Goal: Transaction & Acquisition: Purchase product/service

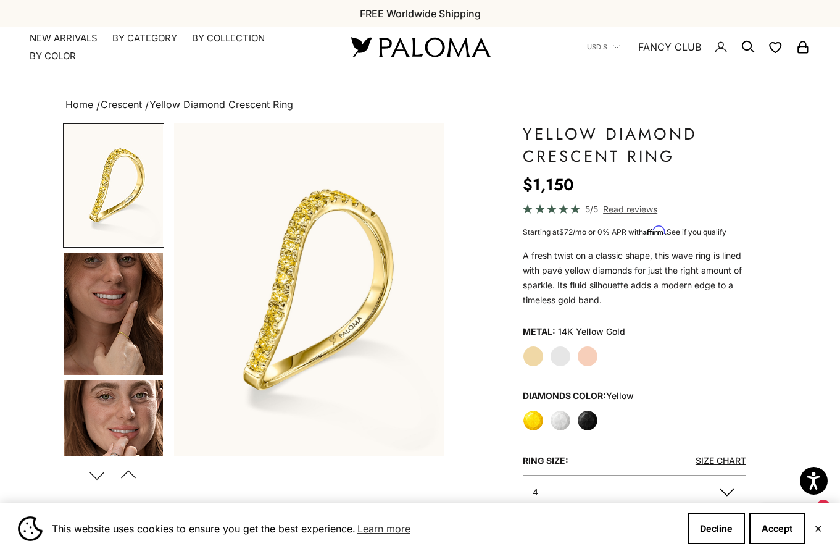
click at [133, 338] on img "Go to item 4" at bounding box center [113, 313] width 99 height 122
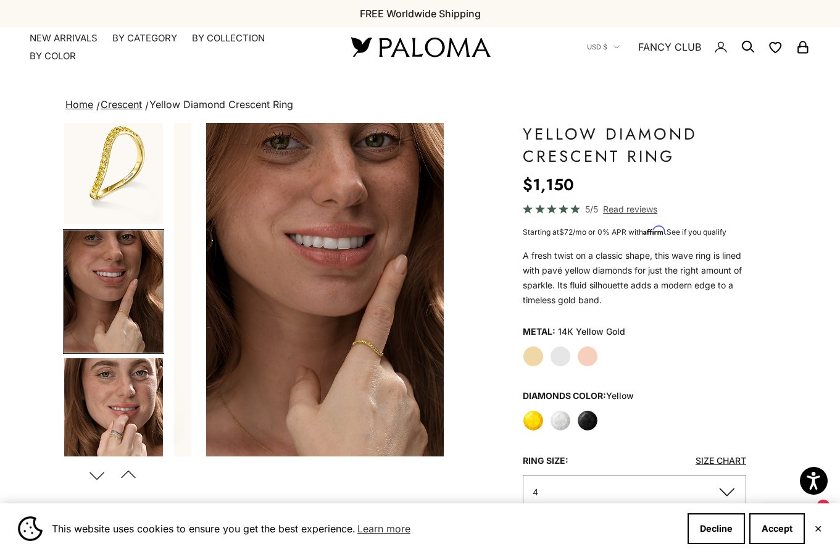
scroll to position [0, 285]
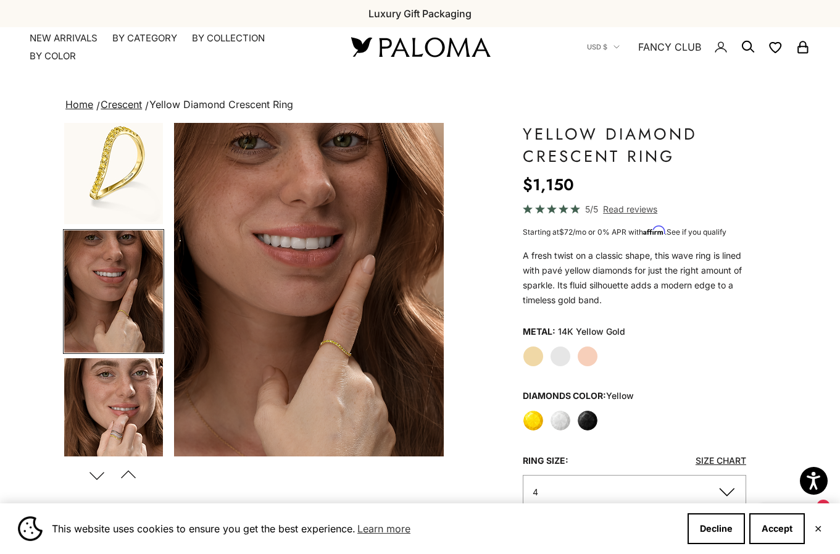
click at [554, 360] on label "White Gold" at bounding box center [560, 356] width 21 height 21
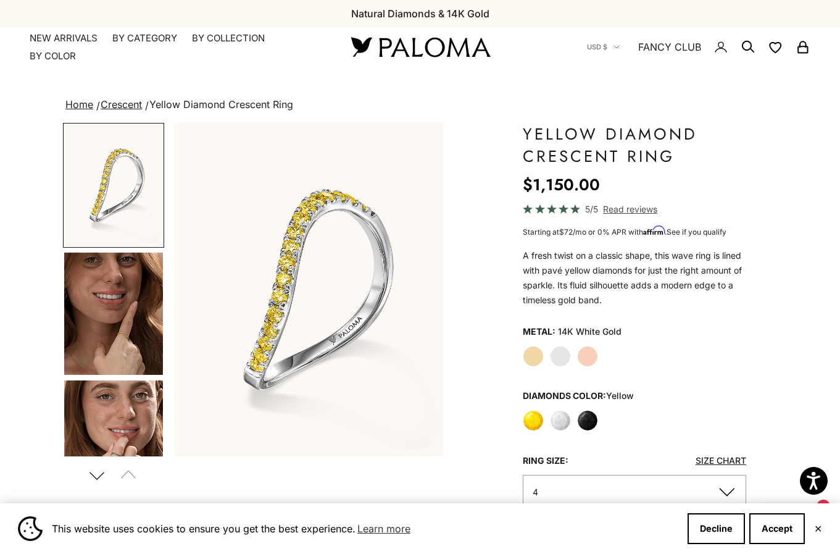
click at [109, 284] on img "Go to item 4" at bounding box center [113, 313] width 99 height 122
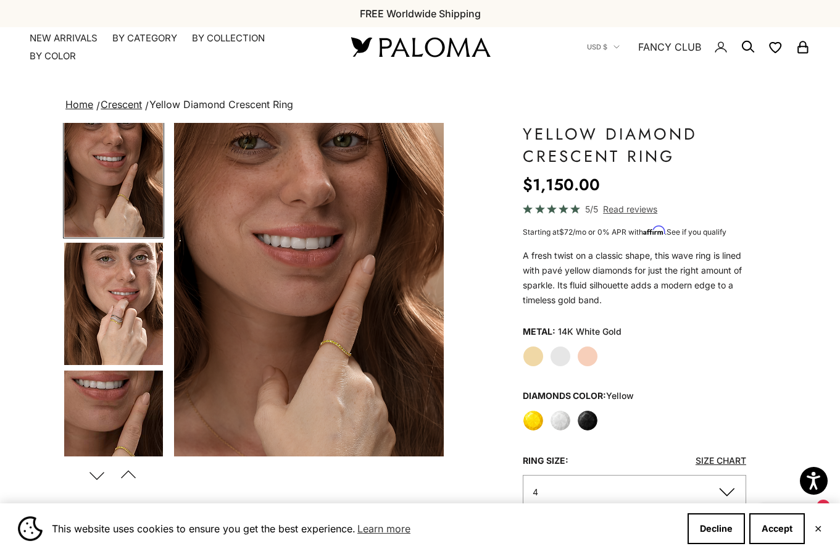
click at [114, 329] on img "Go to item 5" at bounding box center [113, 304] width 99 height 122
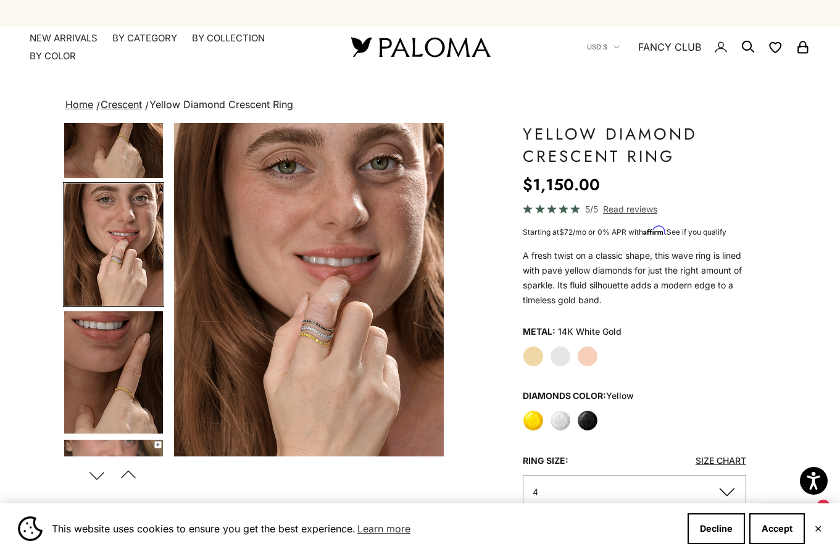
scroll to position [220, 0]
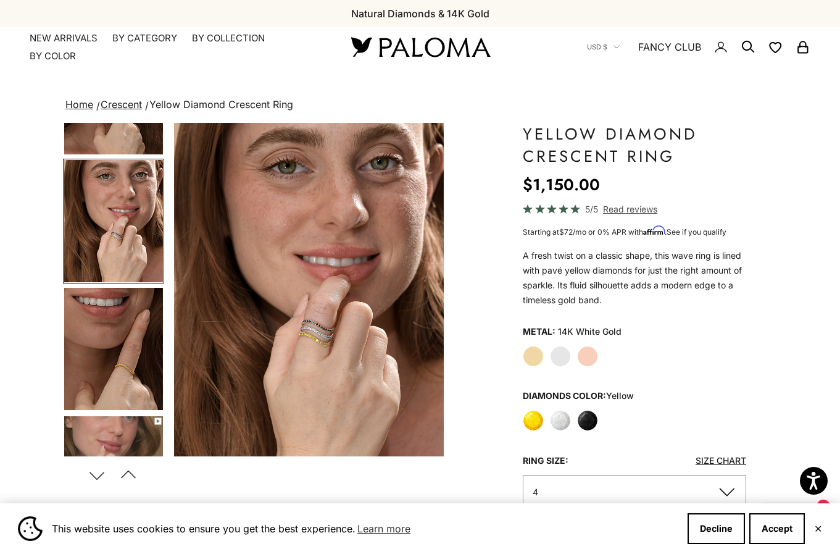
click at [105, 368] on img "Go to item 6" at bounding box center [113, 349] width 99 height 122
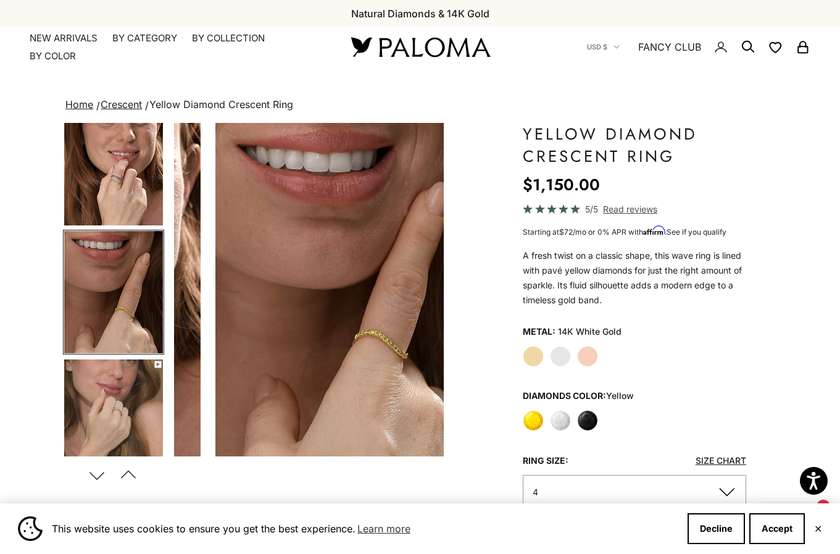
scroll to position [0, 854]
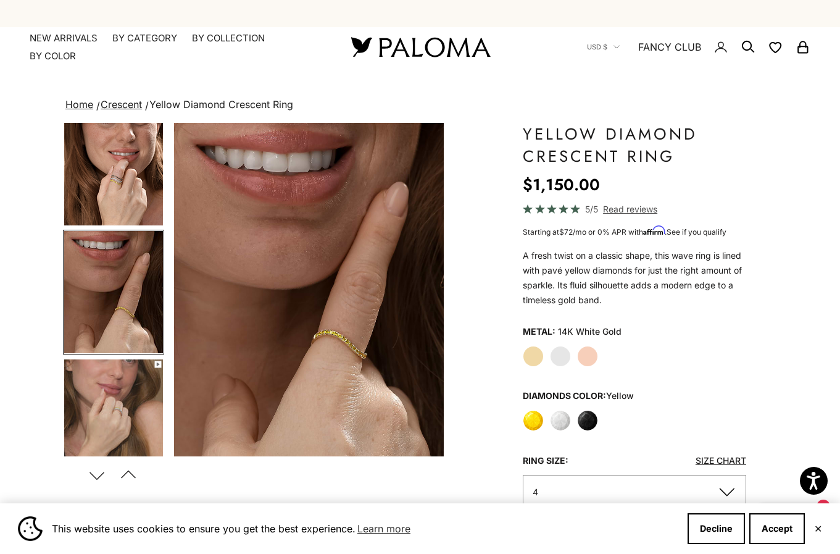
click at [585, 418] on label "Black" at bounding box center [587, 420] width 21 height 21
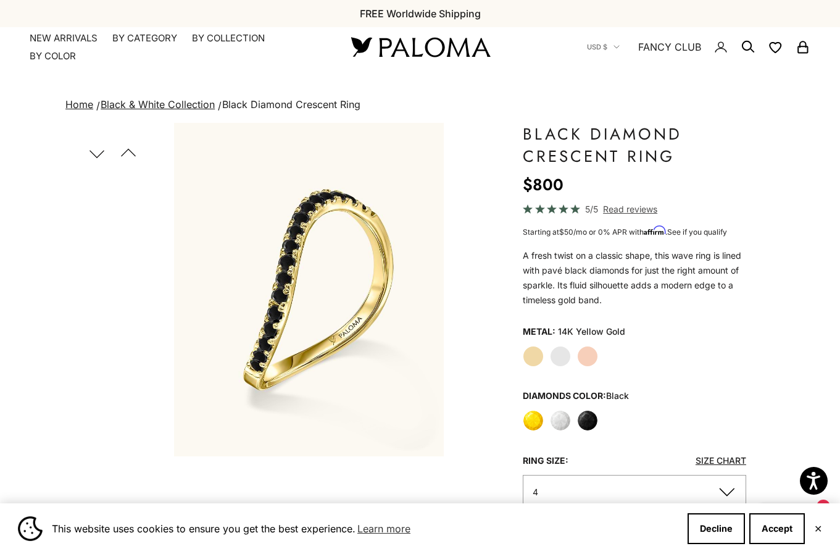
click at [560, 355] on label "White Gold" at bounding box center [560, 356] width 21 height 21
